Goal: Task Accomplishment & Management: Use online tool/utility

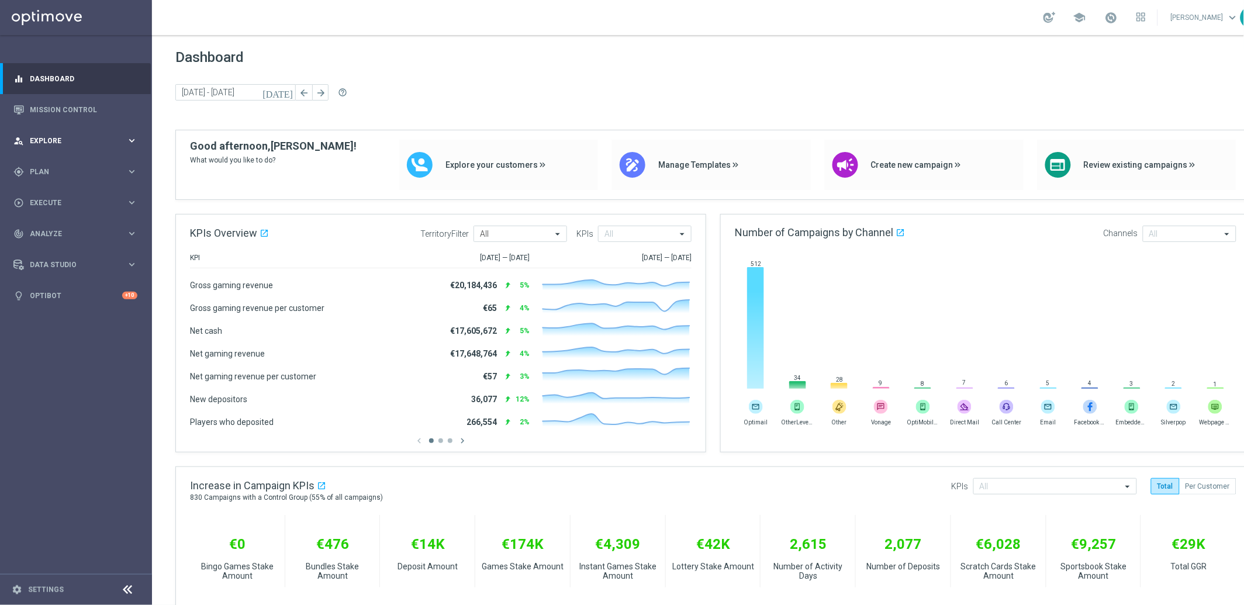
click at [68, 139] on span "Explore" at bounding box center [78, 140] width 96 height 7
click at [132, 143] on icon "keyboard_arrow_right" at bounding box center [131, 140] width 11 height 11
click at [76, 171] on span "Plan" at bounding box center [78, 171] width 96 height 7
click at [57, 229] on span "Templates" at bounding box center [73, 230] width 84 height 7
click at [49, 247] on link "Optimail" at bounding box center [78, 248] width 85 height 9
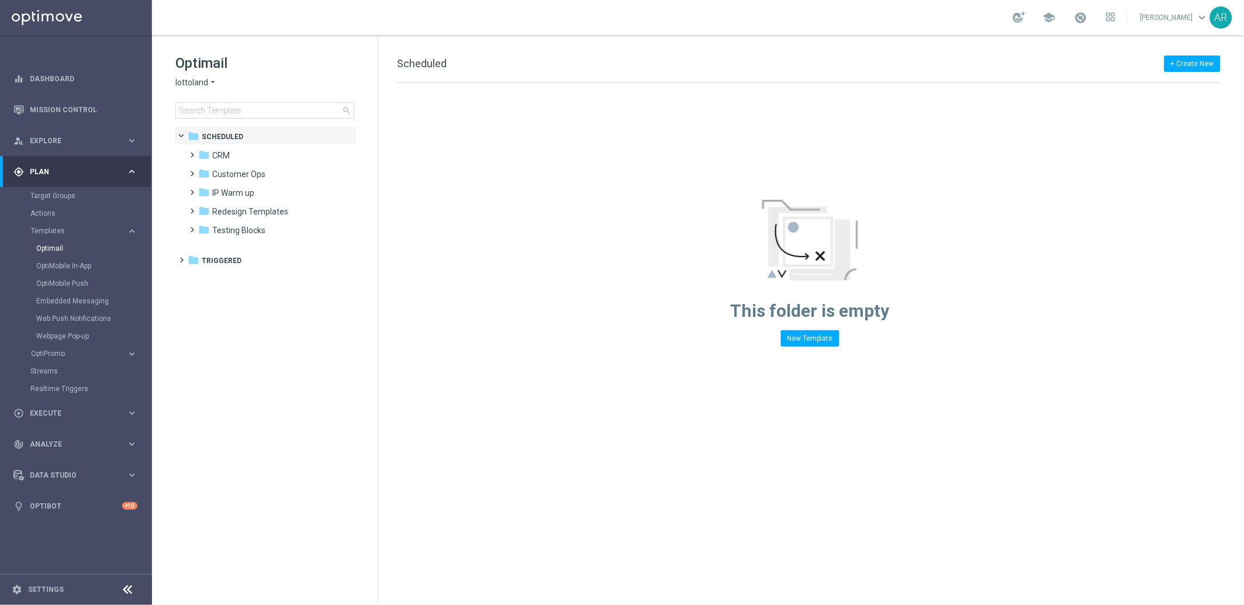
click at [206, 86] on span "lottoland" at bounding box center [191, 82] width 33 height 11
click at [0, 0] on span "[DOMAIN_NAME]" at bounding box center [0, 0] width 0 height 0
click at [190, 150] on span at bounding box center [190, 149] width 5 height 5
click at [203, 170] on span at bounding box center [201, 168] width 5 height 5
click at [278, 192] on span "CASSINO [DOMAIN_NAME]" at bounding box center [284, 193] width 99 height 11
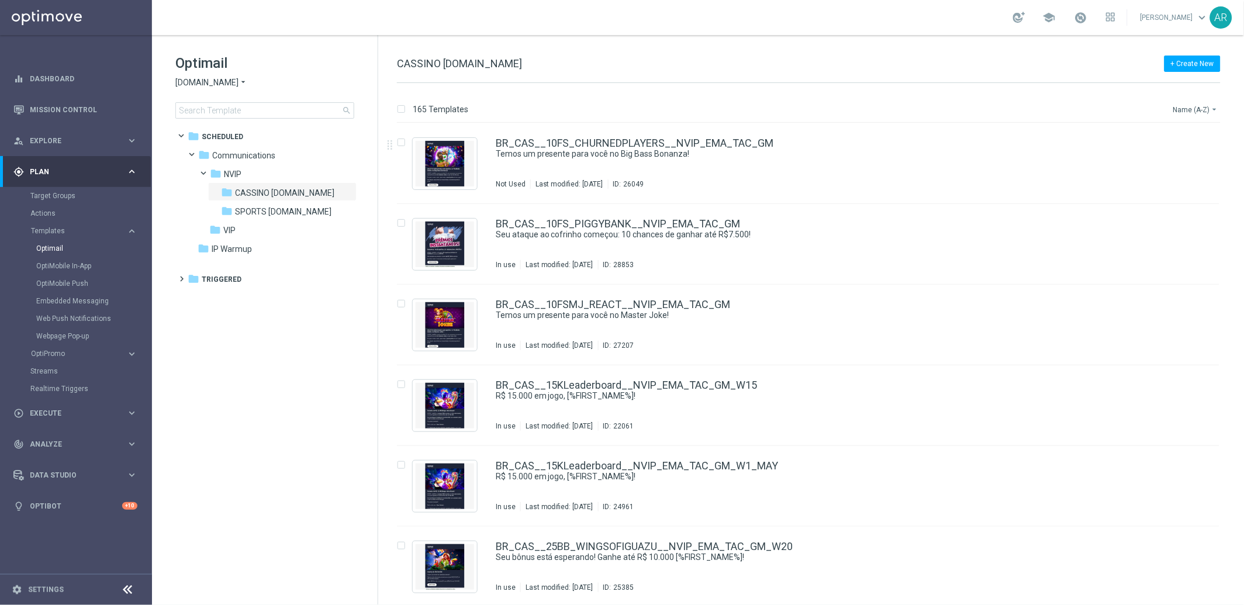
click at [1186, 109] on button "Name (A-Z) arrow_drop_down" at bounding box center [1196, 109] width 49 height 14
click at [1185, 158] on span "Date Modified (Newest)" at bounding box center [1176, 161] width 78 height 8
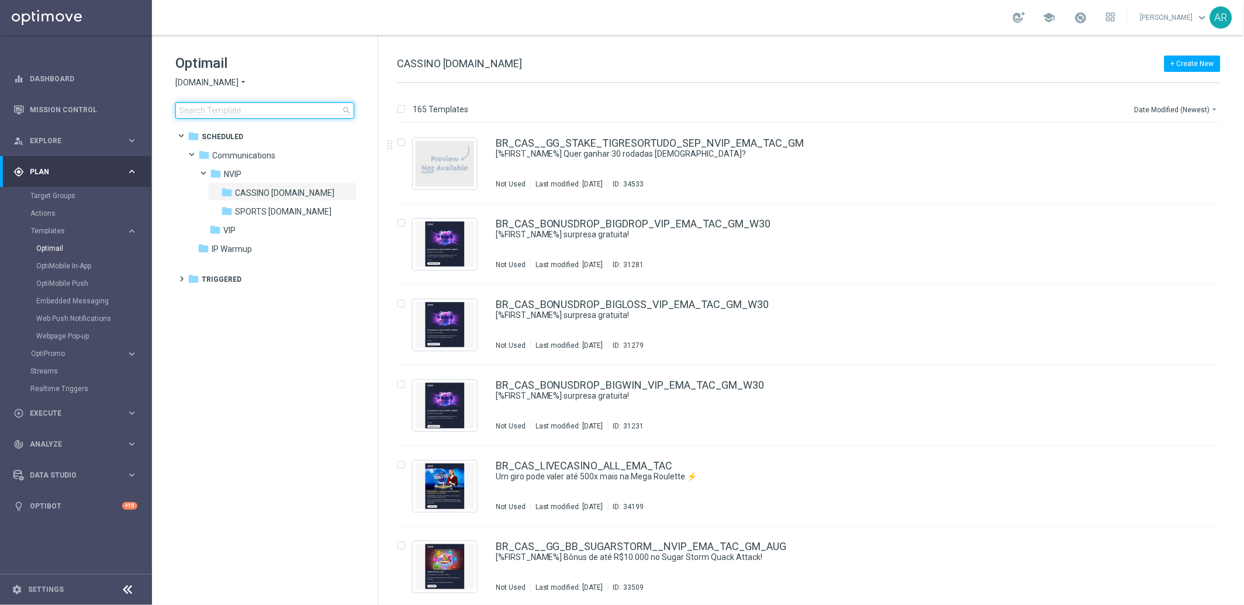
click at [231, 112] on input at bounding box center [264, 110] width 179 height 16
type input "GOM"
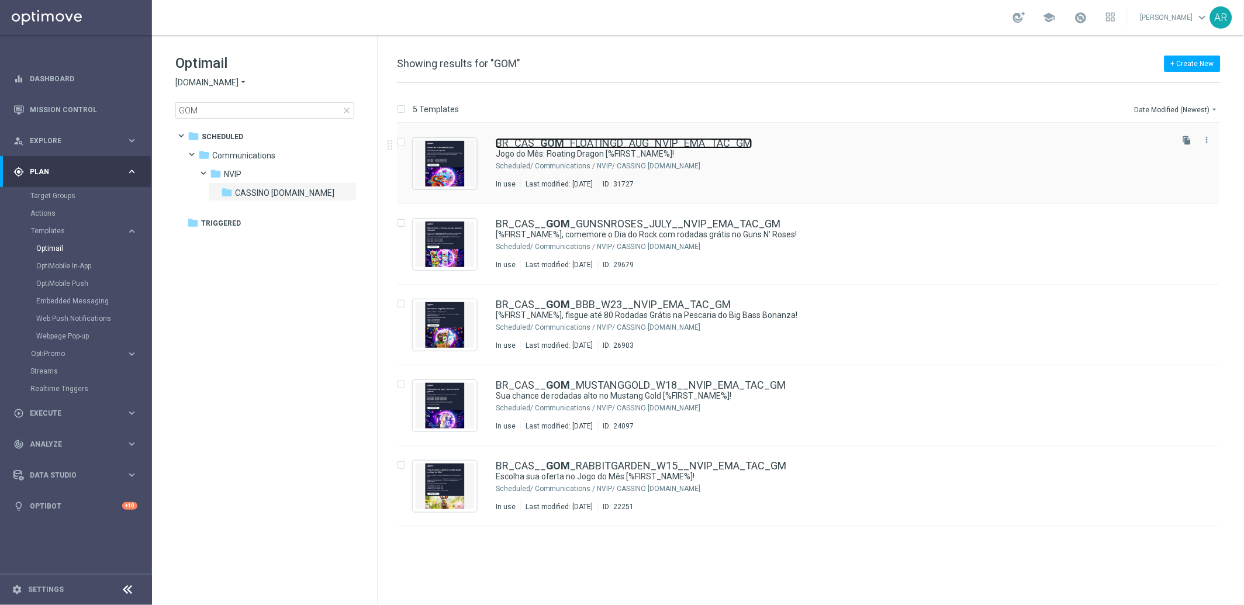
click at [583, 143] on link "BR_CAS_ GOM _FLOATINGD_AUG_NVIP_EMA_TAC_GM" at bounding box center [624, 143] width 257 height 11
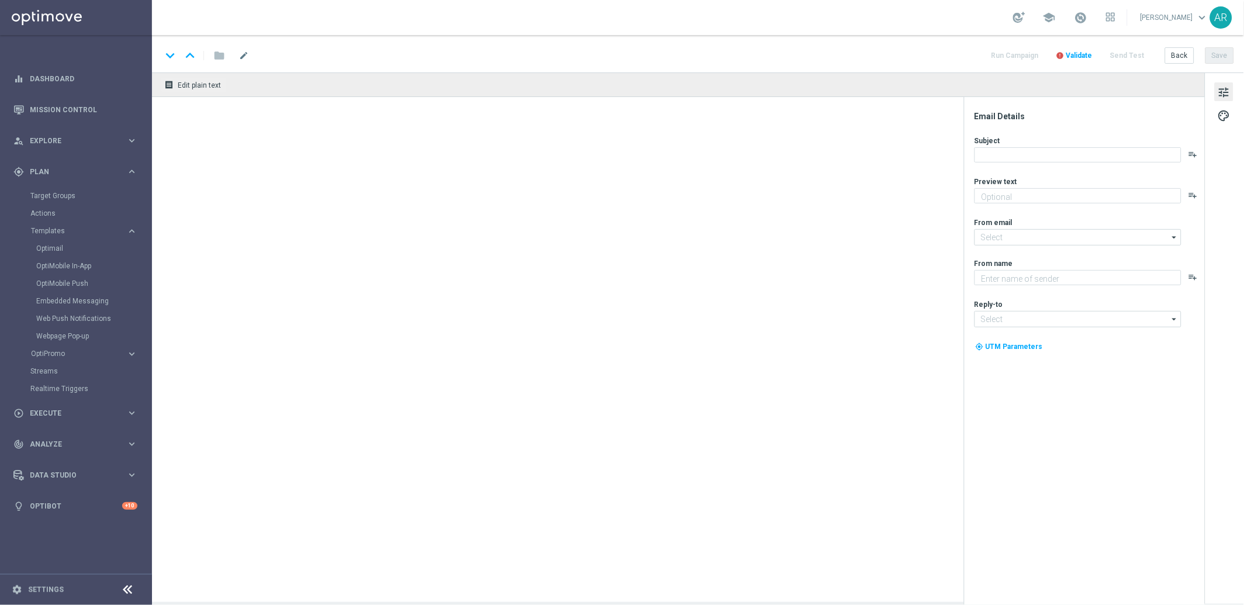
type textarea "Garanta rodadas extras e muita diversão!"
type textarea "Lottoland"
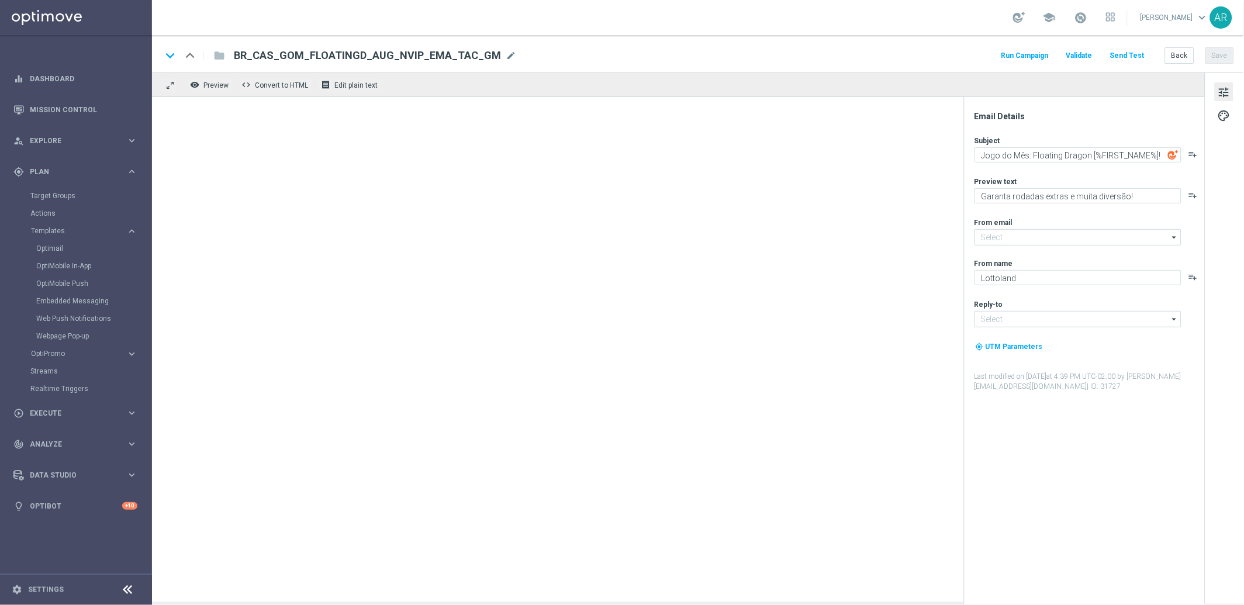
type input "[EMAIL_ADDRESS][DOMAIN_NAME]"
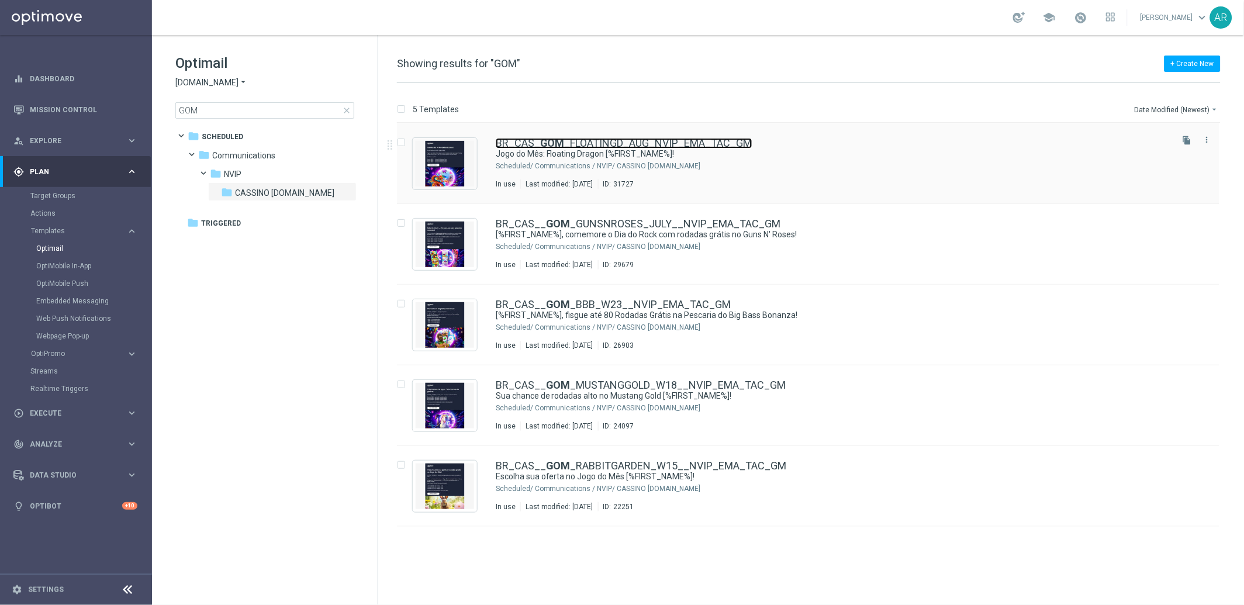
click at [641, 139] on link "BR_CAS_ GOM _FLOATINGD_AUG_NVIP_EMA_TAC_GM" at bounding box center [624, 143] width 257 height 11
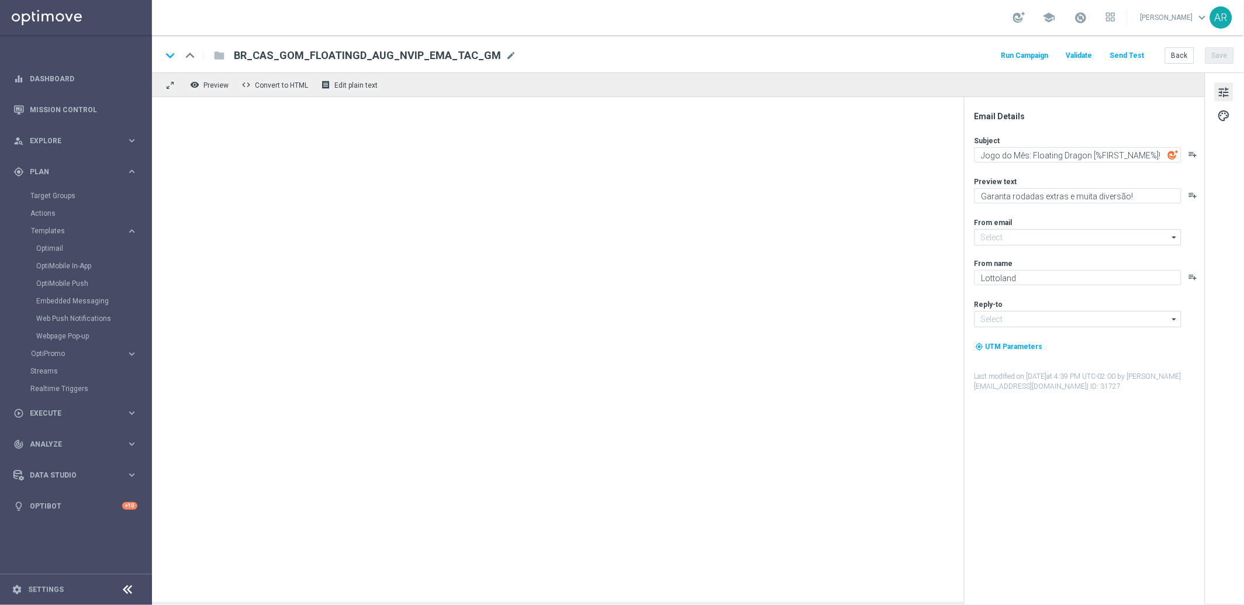
type input "[EMAIL_ADDRESS][DOMAIN_NAME]"
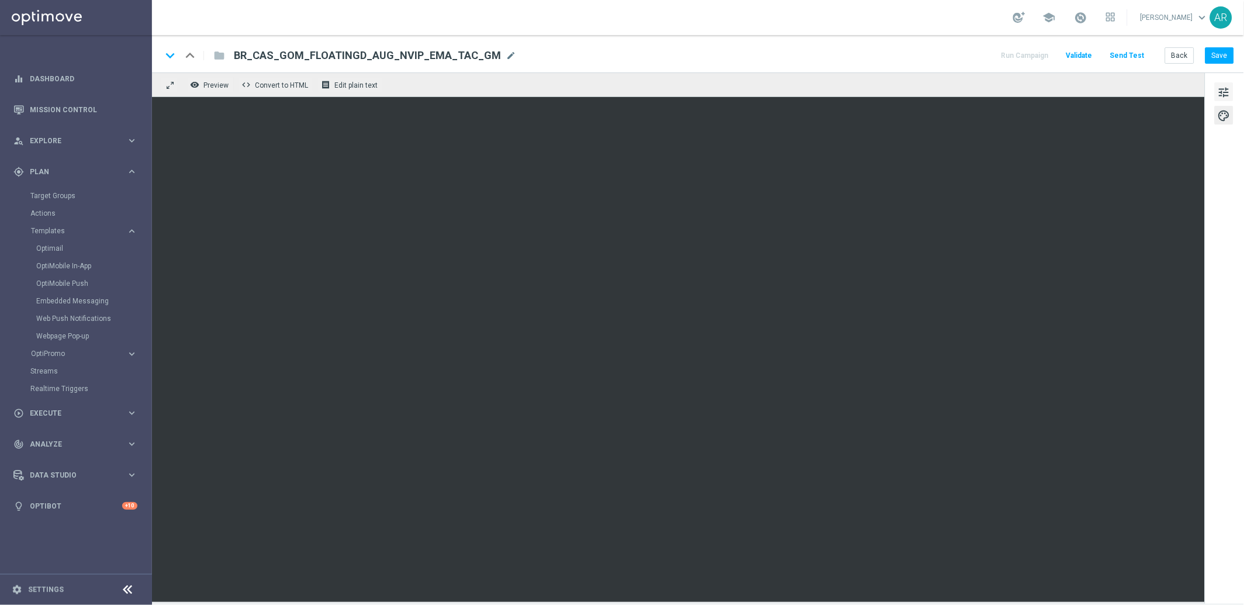
click at [1224, 95] on span "tune" at bounding box center [1223, 92] width 13 height 15
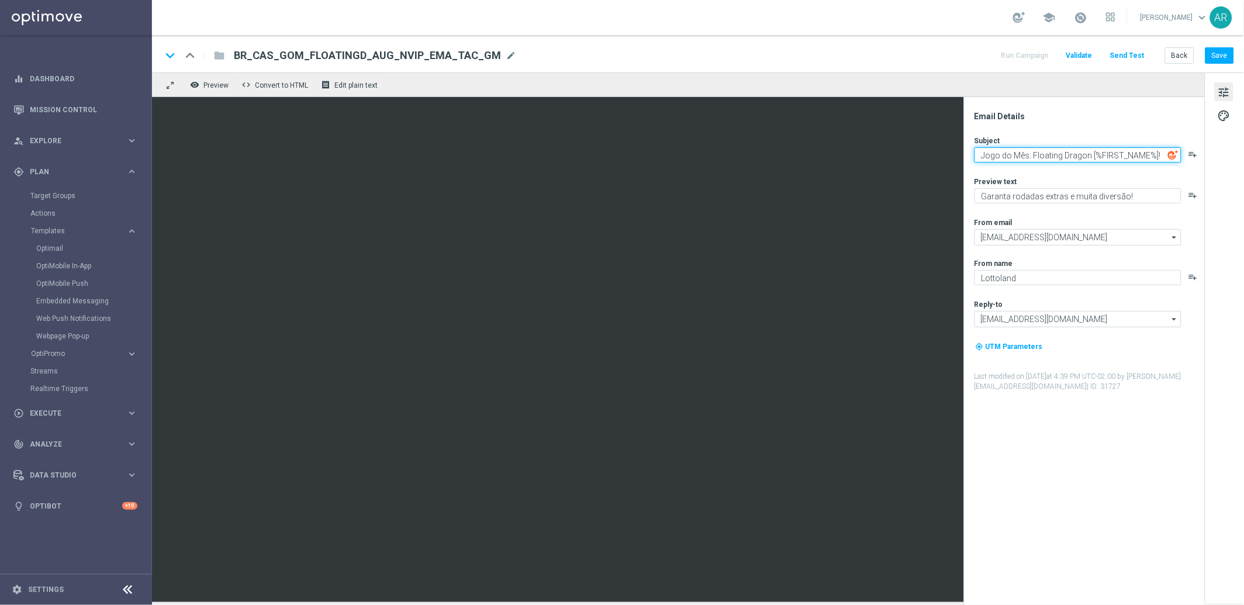
click at [1042, 155] on textarea "Jogo do Mês: Floating Dragon [%FIRST_NAME%]!" at bounding box center [1077, 154] width 207 height 15
click at [1047, 197] on textarea "Garanta rodadas extras e muita diversão!" at bounding box center [1077, 195] width 207 height 15
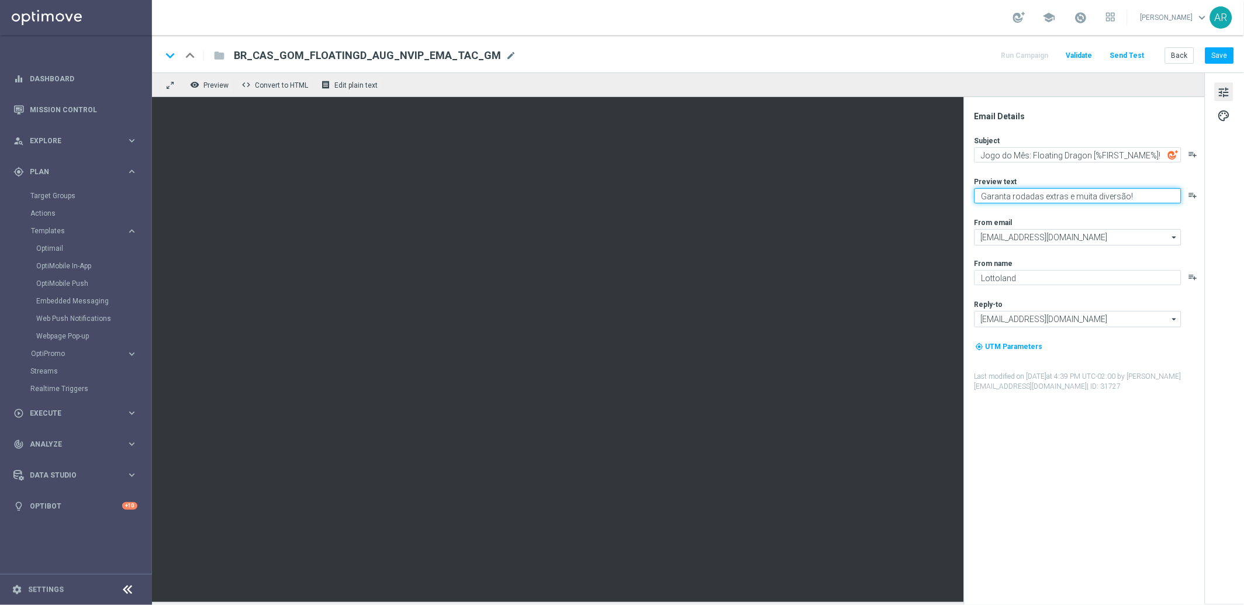
click at [1047, 197] on textarea "Garanta rodadas extras e muita diversão!" at bounding box center [1077, 195] width 207 height 15
click at [1175, 55] on button "Back" at bounding box center [1179, 55] width 29 height 16
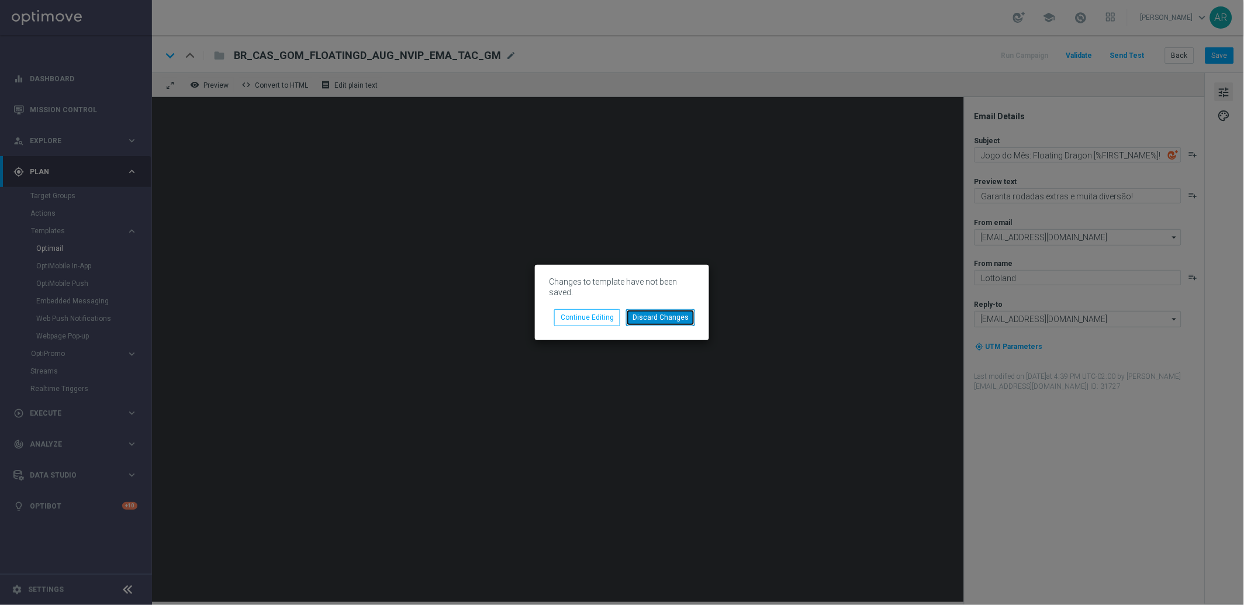
click at [660, 318] on button "Discard Changes" at bounding box center [660, 317] width 69 height 16
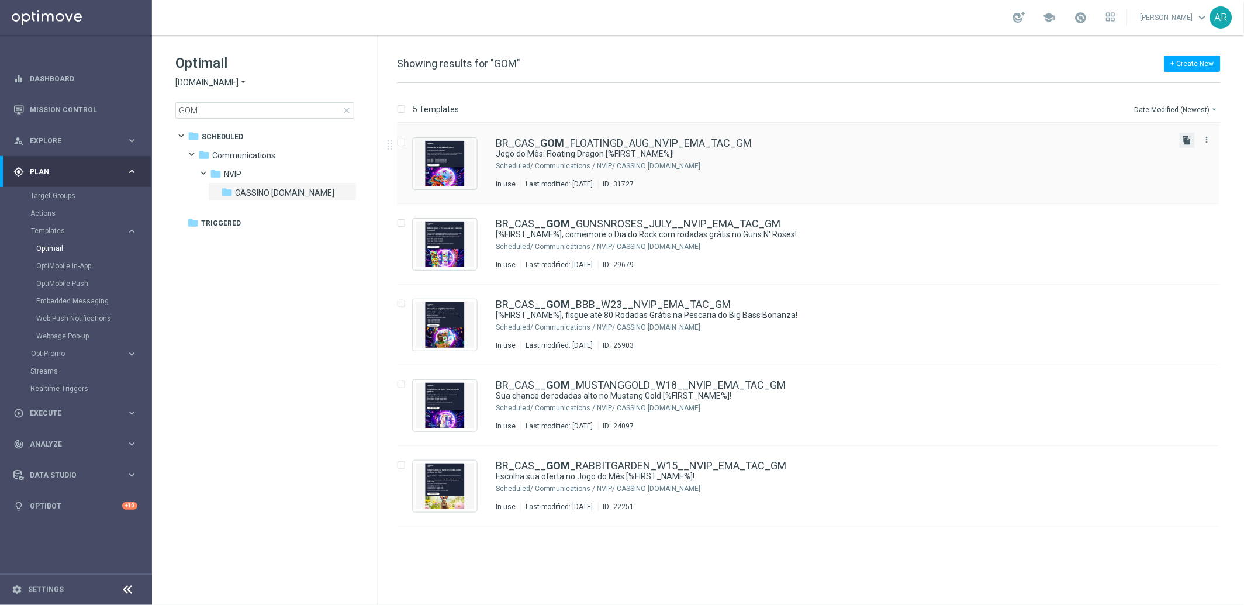
click at [1192, 140] on icon "file_copy" at bounding box center [1186, 140] width 9 height 9
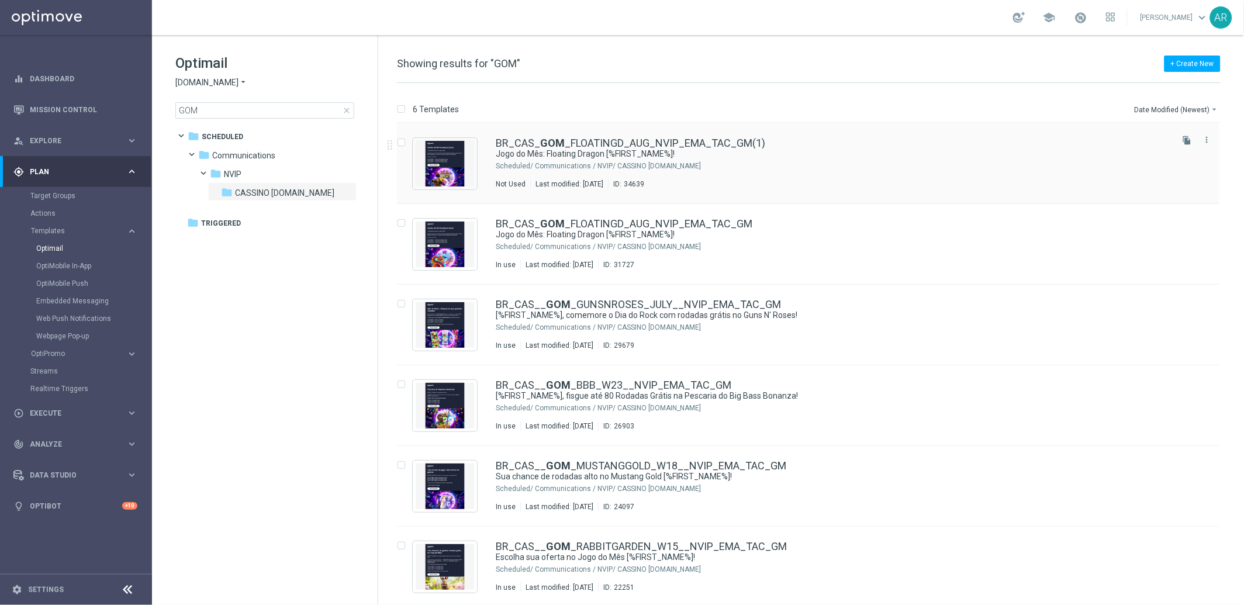
click at [609, 133] on div "BR_CAS_ GOM _FLOATINGD_AUG_NVIP_EMA_TAC_GM(1) Jogo do Mês: Floating Dragon [%FI…" at bounding box center [808, 163] width 822 height 81
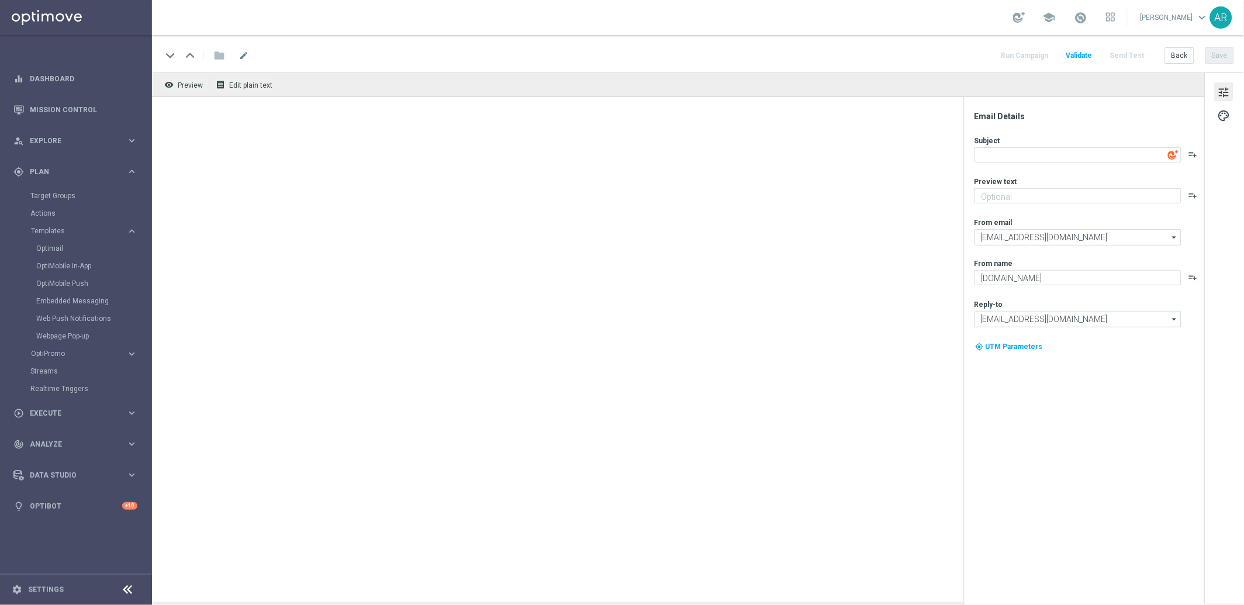
type input "BR_CAS_GOM_FLOATINGD_AUG_NVIP_EMA_TAC_GM(1)"
type textarea "Jogo do Mês: Floating Dragon [%FIRST_NAME%]!"
type textarea "Garanta rodadas extras e muita diversão!"
type textarea "Lottoland"
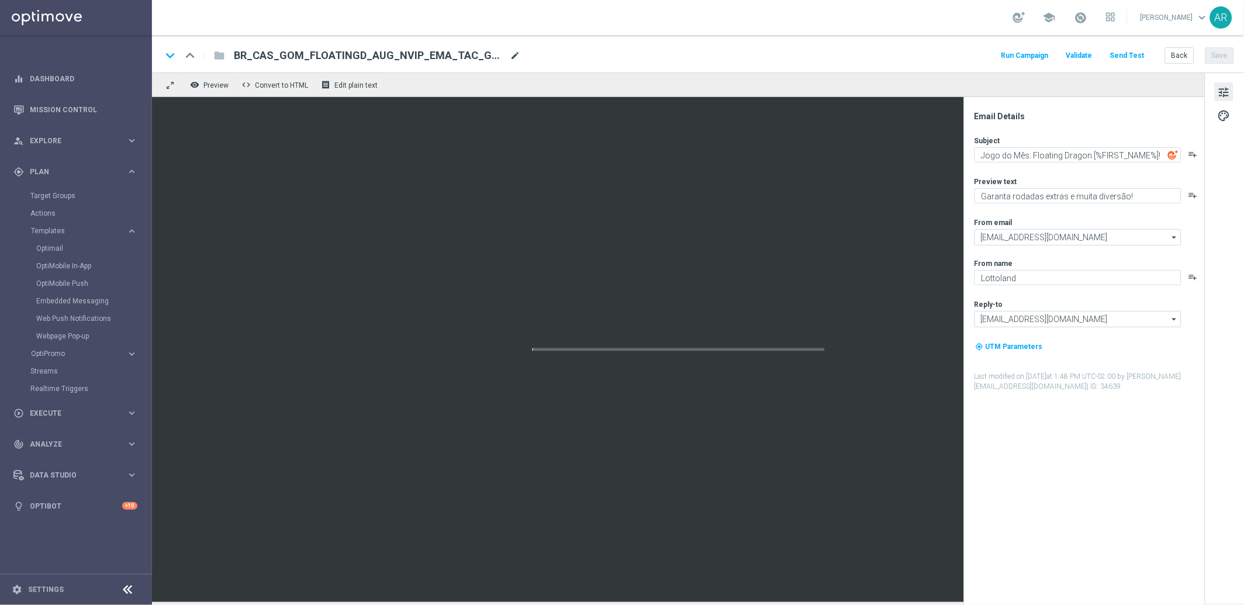
click at [510, 51] on span "mode_edit" at bounding box center [515, 55] width 11 height 11
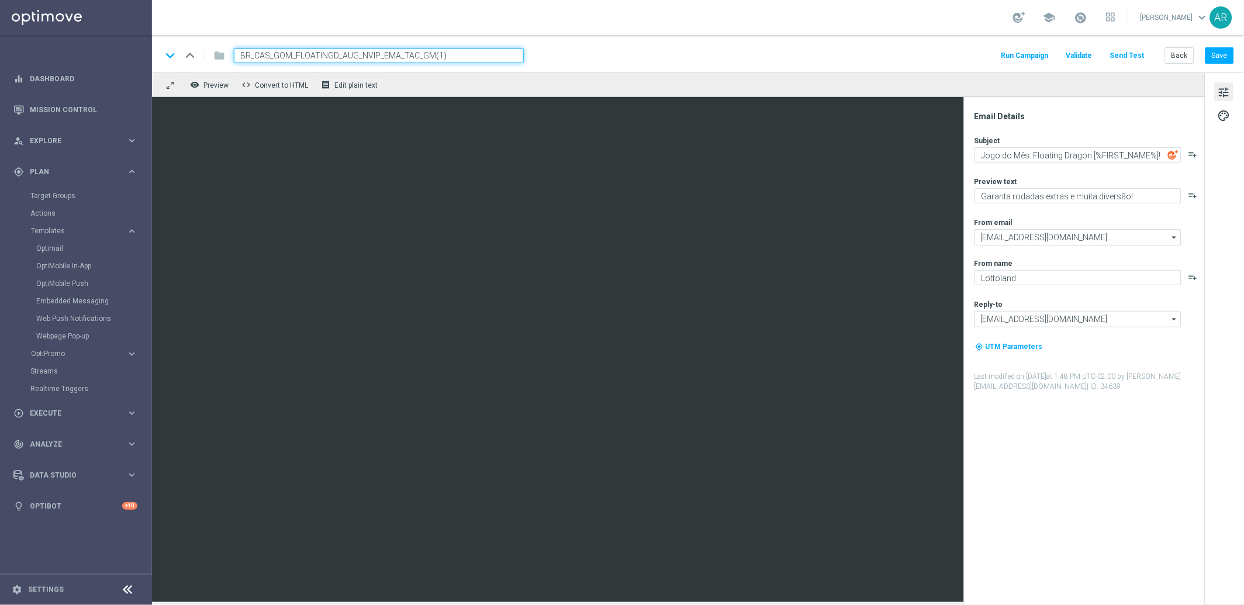
click at [335, 53] on input "BR_CAS_GOM_FLOATINGD_AUG_NVIP_EMA_TAC_GM(1)" at bounding box center [379, 55] width 290 height 15
click at [377, 54] on input "BR_CAS_GOM_GONZOSQUESTM_AUG_NVIP_EMA_TAC_GM(1)" at bounding box center [379, 55] width 290 height 15
click at [474, 56] on input "BR_CAS_GOM_GONZOSQUESTM_SEP_NVIP_EMA_TAC_GM(1)" at bounding box center [379, 55] width 290 height 15
type input "BR_CAS_GOM_GONZOSQUESTM_SEP_NVIP_EMA_TAC_GM"
click at [435, 56] on input "BR_CAS_GOM_GONZOSQUESTM_SEP_NVIP_EMA_TAC_GM" at bounding box center [379, 55] width 290 height 15
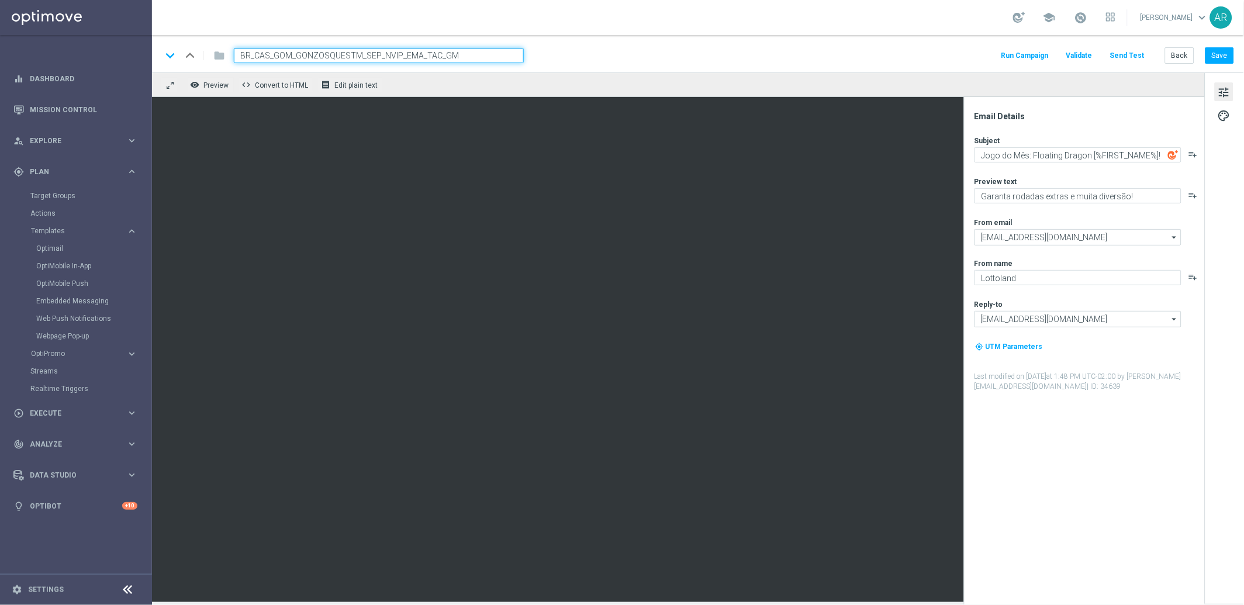
click at [435, 56] on input "BR_CAS_GOM_GONZOSQUESTM_SEP_NVIP_EMA_TAC_GM" at bounding box center [379, 55] width 290 height 15
click at [631, 63] on div "keyboard_arrow_down keyboard_arrow_up folder BR_CAS_GOM_GONZOSQUESTM_SEP_NVIP_E…" at bounding box center [698, 53] width 1092 height 37
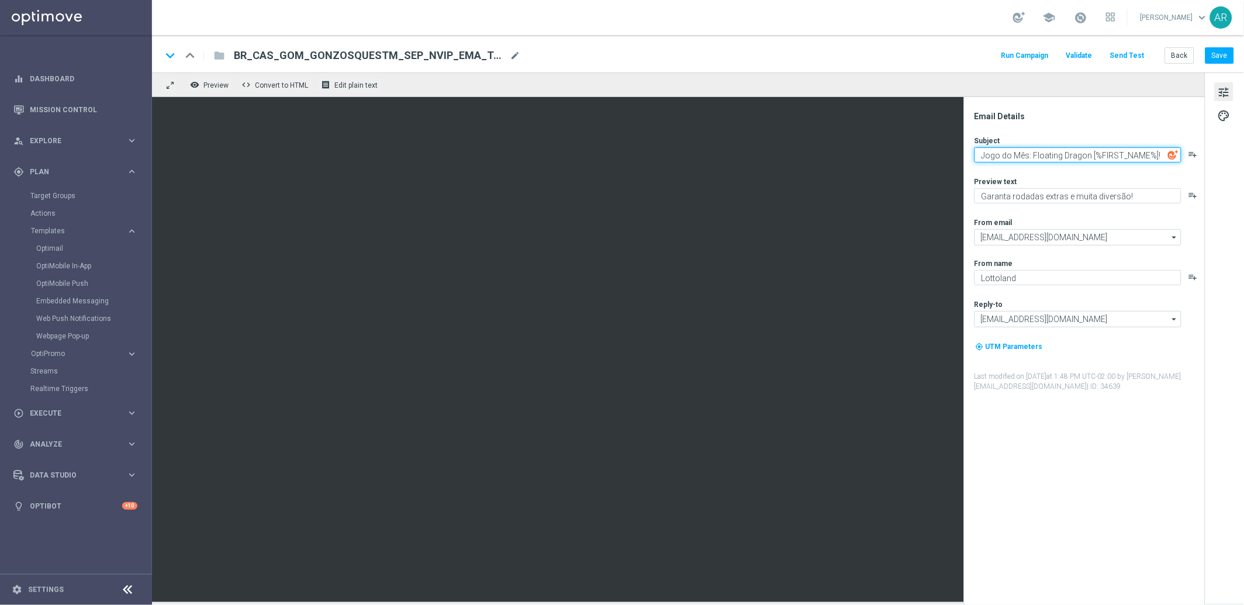
click at [1024, 155] on textarea "Jogo do Mês: Floating Dragon [%FIRST_NAME%]!" at bounding box center [1077, 154] width 207 height 15
paste textarea "Jogo do Mês: [PERSON_NAME]'s Quest Megaways [%FIRST_NAME%]!"
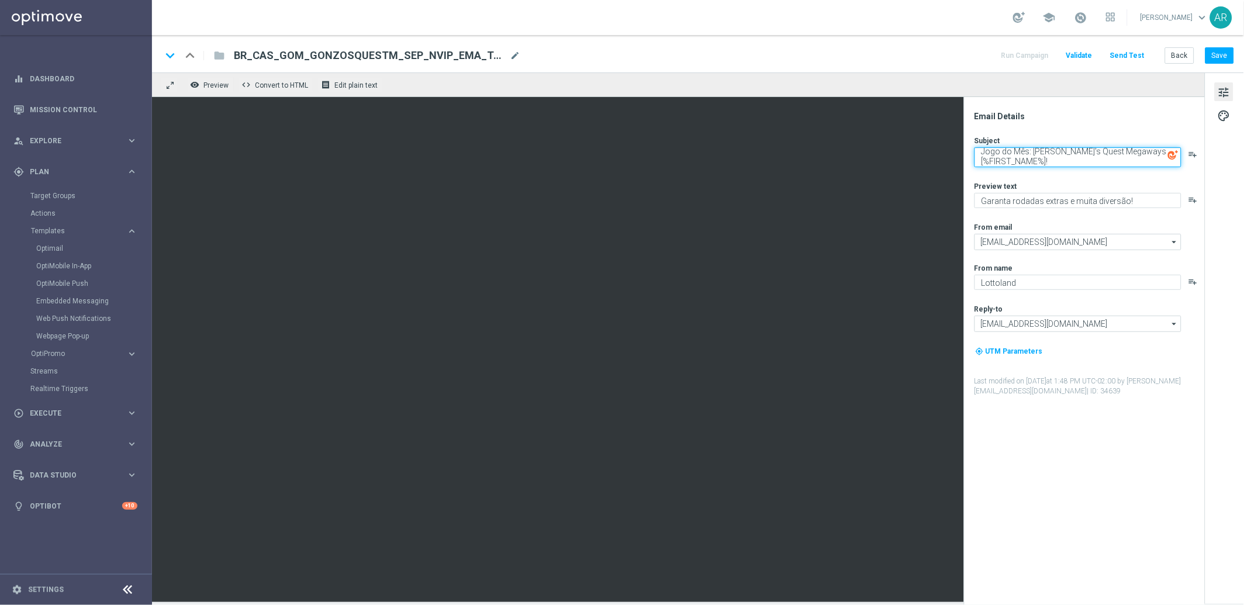
type textarea "Jogo do Mês: [PERSON_NAME]'s Quest Megaways [%FIRST_NAME%]!"
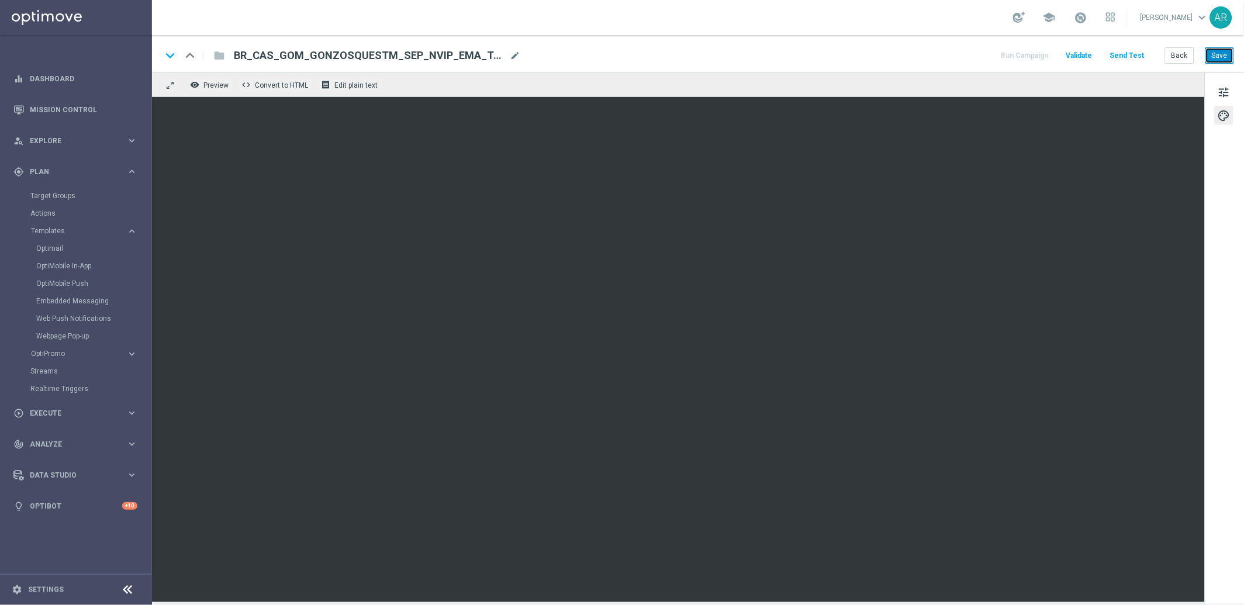
click at [1218, 51] on button "Save" at bounding box center [1219, 55] width 29 height 16
click at [1211, 58] on button "Save" at bounding box center [1219, 55] width 29 height 16
click at [1230, 55] on button "Save" at bounding box center [1219, 55] width 29 height 16
click at [1225, 56] on button "Save" at bounding box center [1219, 55] width 29 height 16
click at [82, 300] on link "Embedded Messaging" at bounding box center [78, 300] width 85 height 9
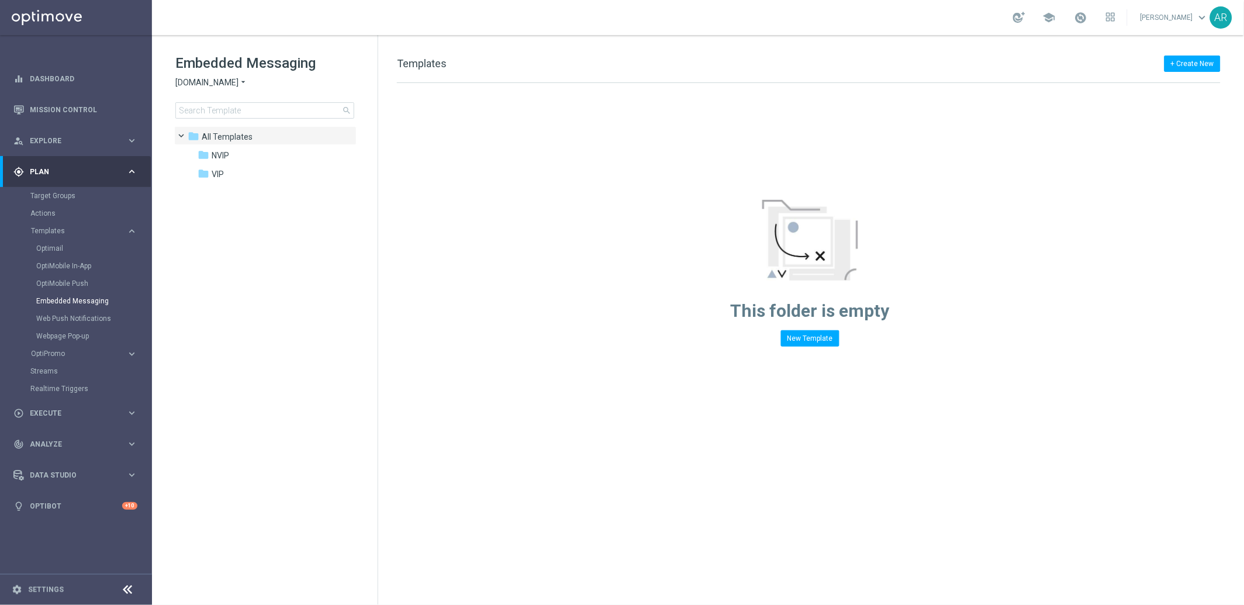
click at [238, 77] on span "[DOMAIN_NAME]" at bounding box center [206, 82] width 63 height 11
click at [0, 0] on span "[DOMAIN_NAME]" at bounding box center [0, 0] width 0 height 0
click at [193, 171] on span at bounding box center [190, 168] width 5 height 5
click at [205, 189] on span at bounding box center [201, 187] width 5 height 5
click at [271, 213] on span "pt_BR ([DOMAIN_NAME])." at bounding box center [282, 211] width 95 height 11
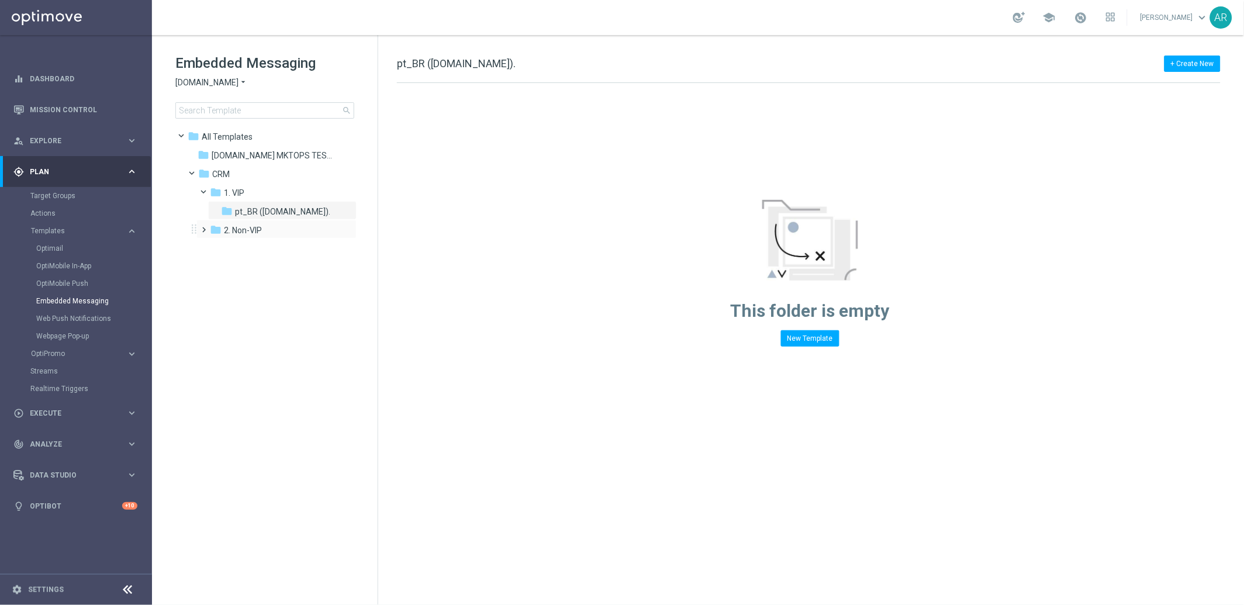
click at [205, 227] on span at bounding box center [201, 224] width 5 height 5
click at [264, 244] on span "pt_BR ([DOMAIN_NAME])" at bounding box center [282, 249] width 94 height 11
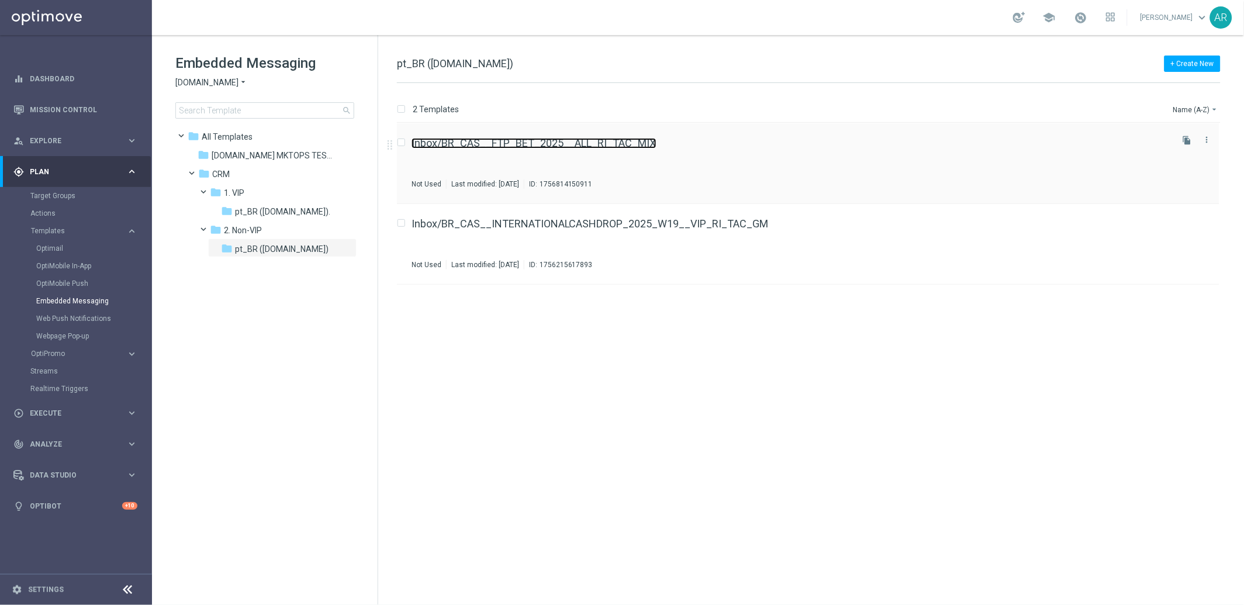
click at [583, 143] on link "Inbox/BR_CAS__FTP_BET_2025__ALL_RI_TAC_MIX" at bounding box center [533, 143] width 245 height 11
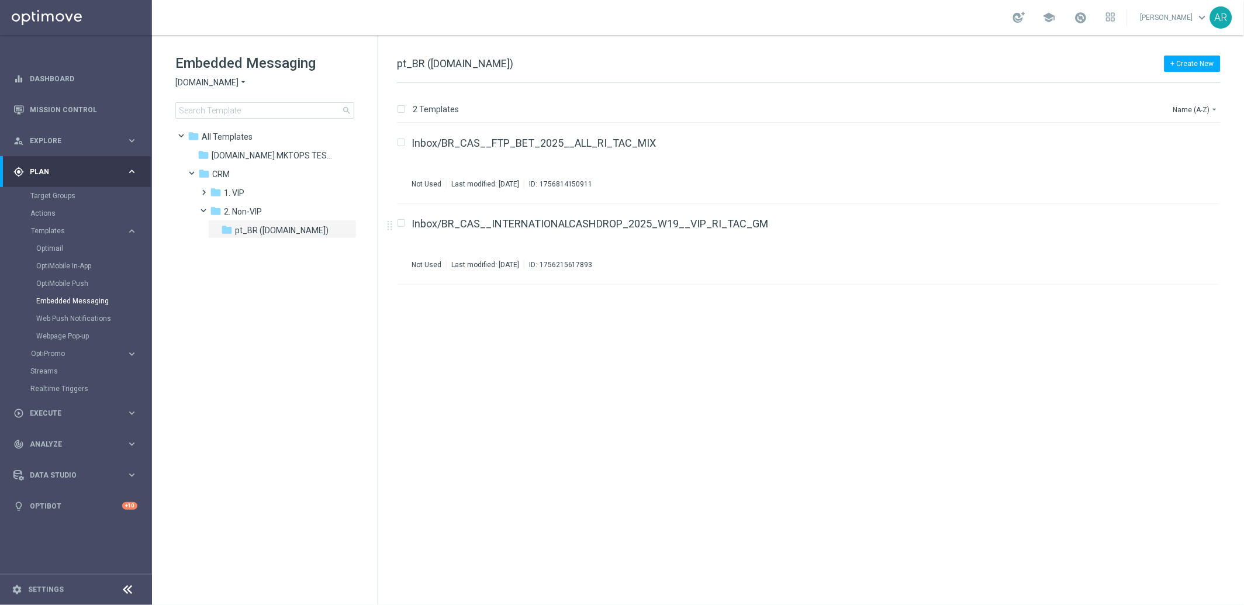
click at [617, 376] on div "insert_drive_file Inbox/BR_CAS__FTP_BET_2025__ALL_RI_TAC_MIX Not Used Last modi…" at bounding box center [813, 364] width 856 height 482
click at [542, 383] on div "insert_drive_file Inbox/BR_CAS__FTP_BET_2025__ALL_RI_TAC_MIX Not Used Last modi…" at bounding box center [813, 364] width 856 height 482
